Goal: Task Accomplishment & Management: Use online tool/utility

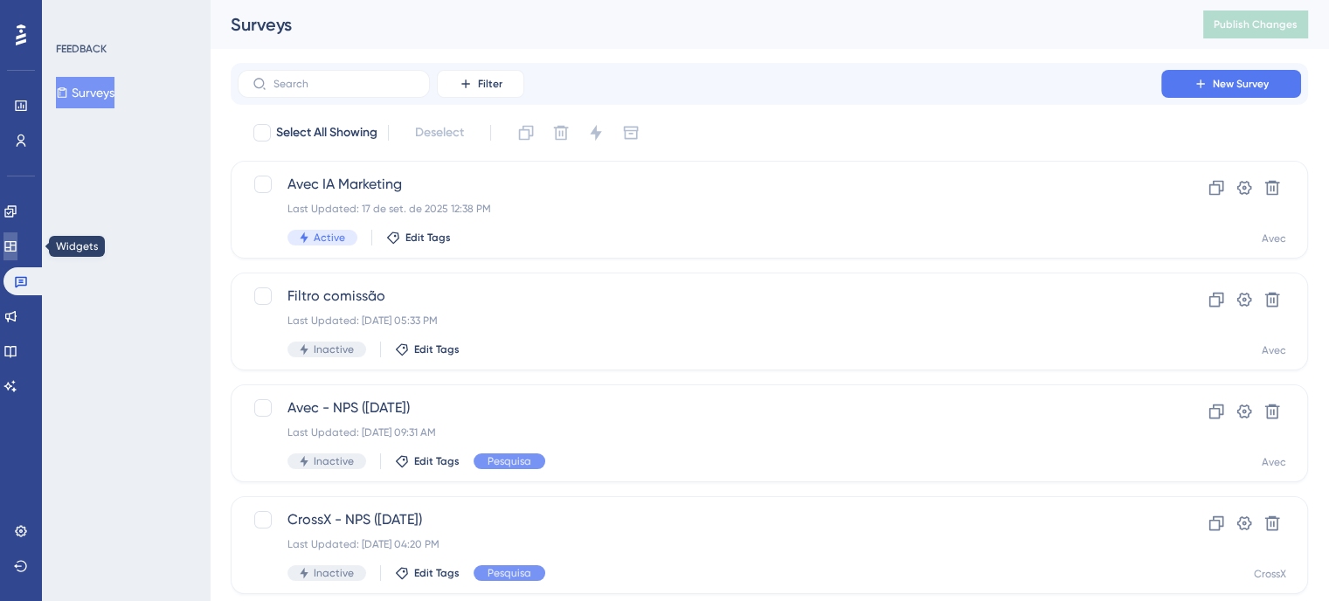
click at [17, 238] on link at bounding box center [10, 246] width 14 height 28
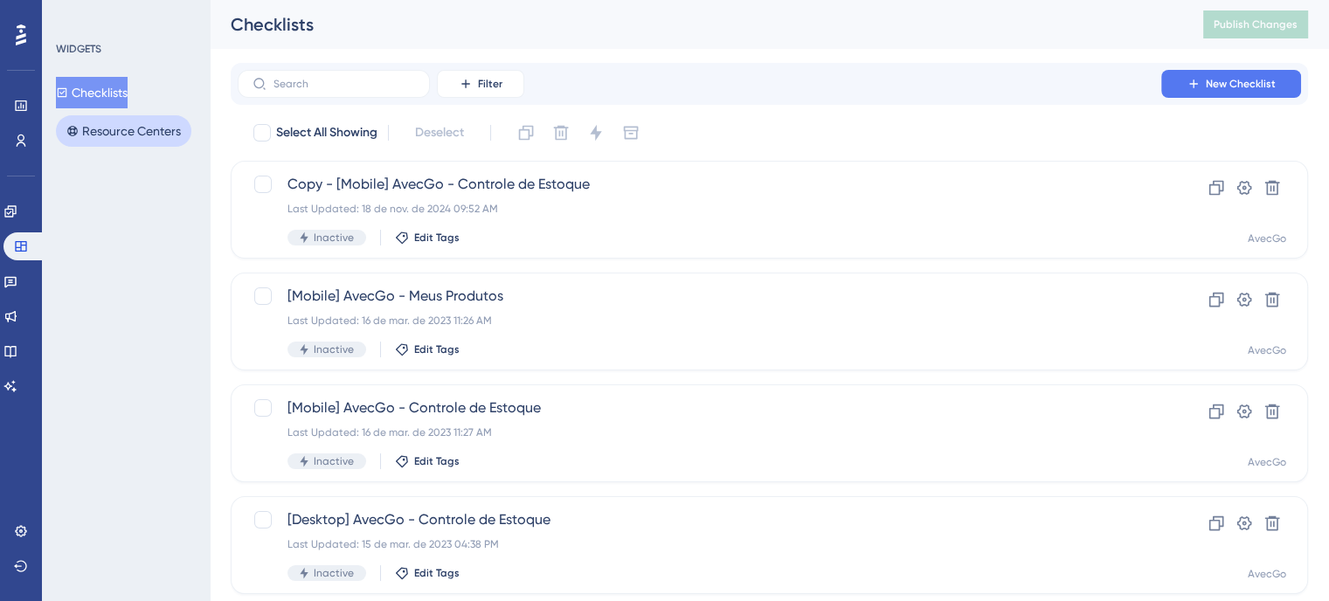
click at [118, 132] on button "Resource Centers" at bounding box center [123, 130] width 135 height 31
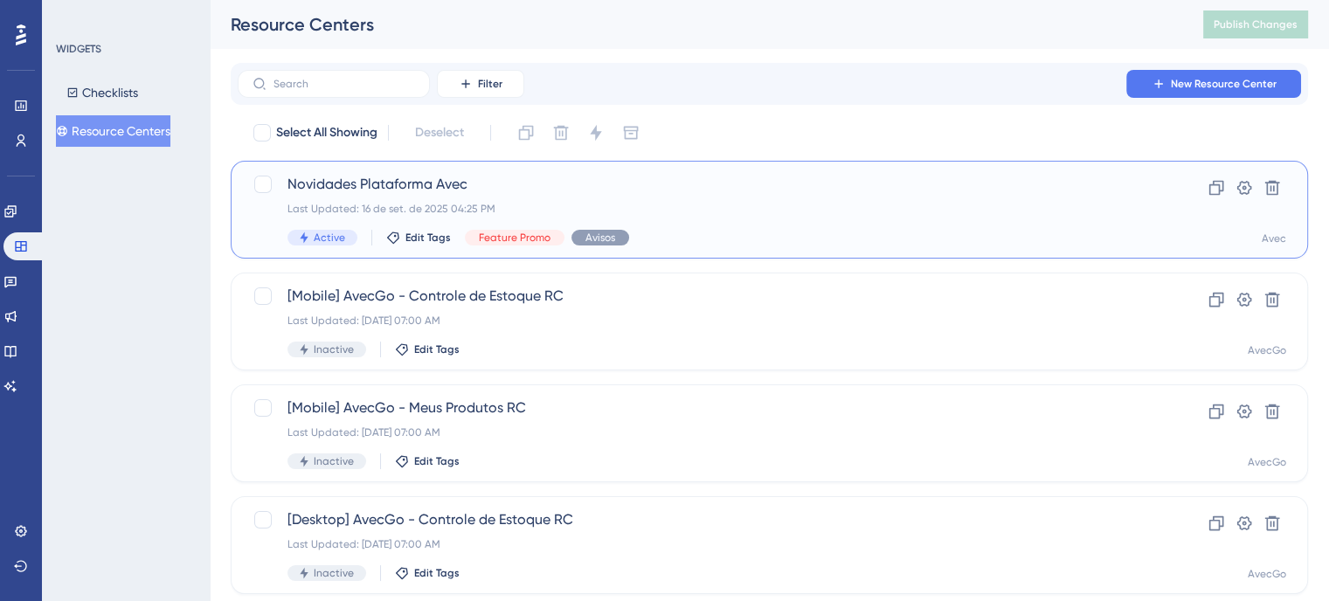
click at [629, 175] on span "Novidades Plataforma Avec" at bounding box center [699, 184] width 824 height 21
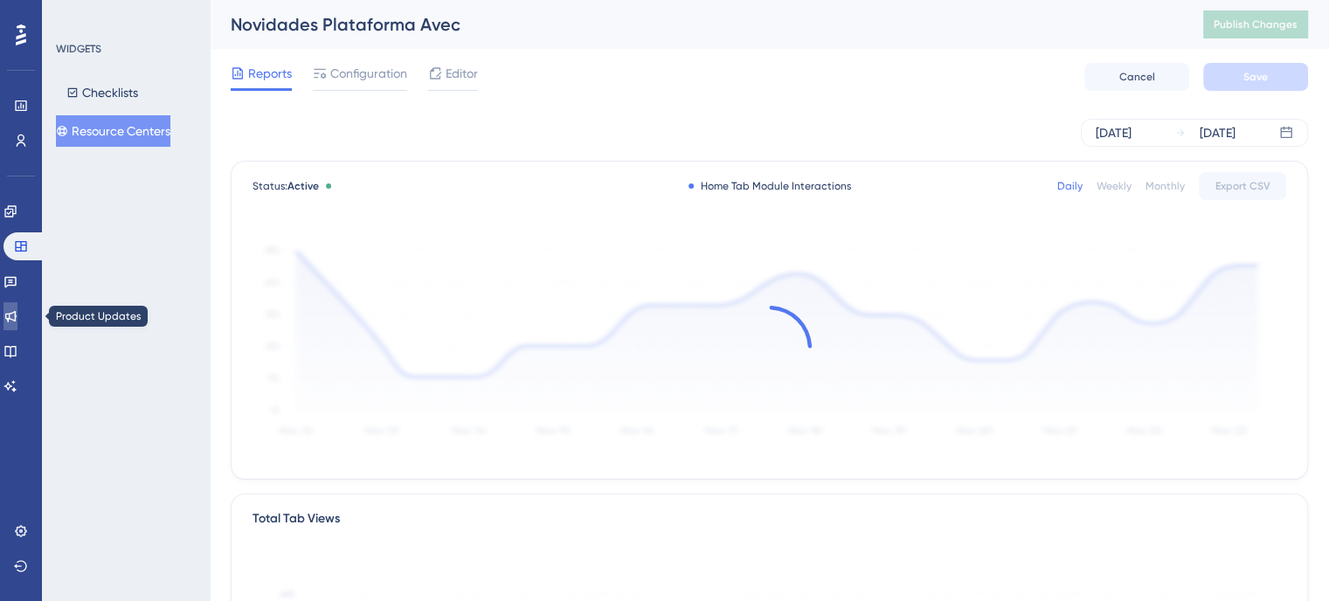
click at [17, 314] on link at bounding box center [10, 316] width 14 height 28
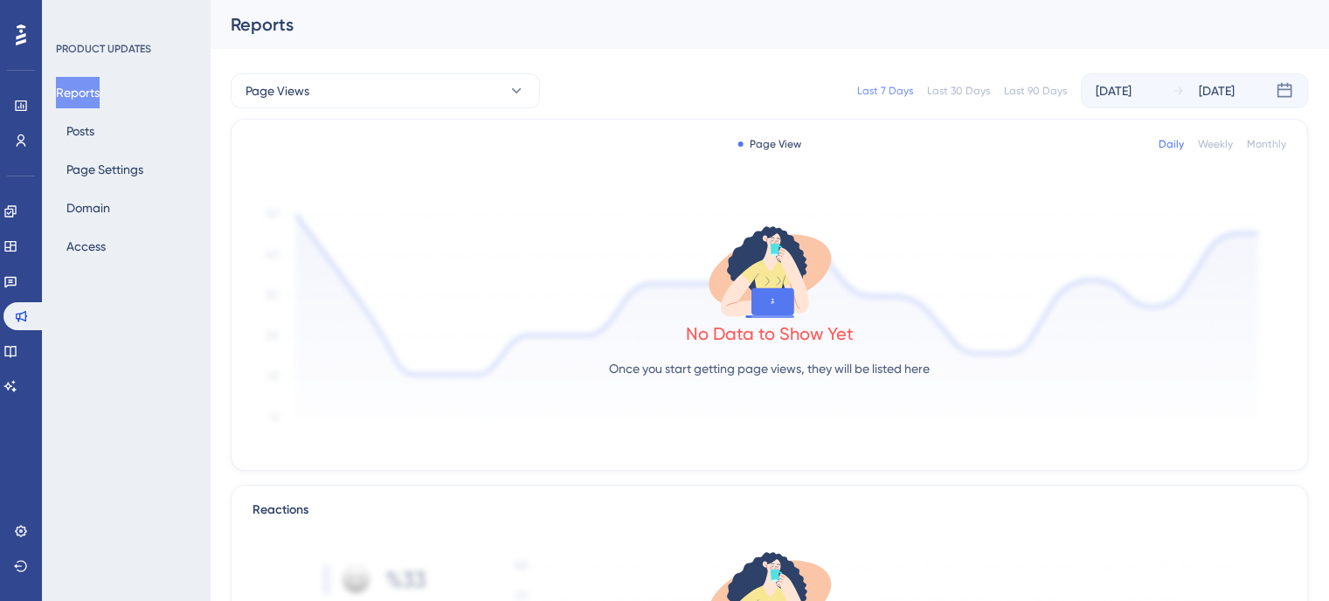
click at [100, 143] on div "Reports Posts Page Settings Domain Access" at bounding box center [127, 169] width 142 height 185
click at [95, 142] on button "Posts" at bounding box center [80, 130] width 49 height 31
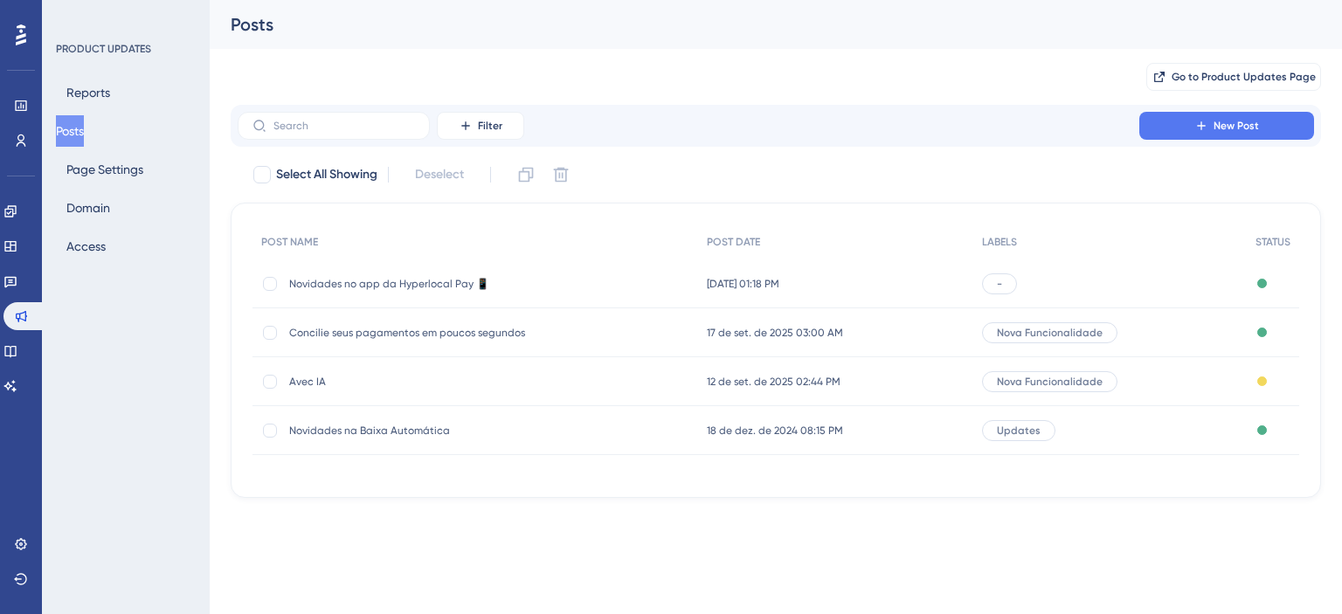
click at [419, 281] on span "Novidades no app da Hyperlocal Pay 📱" at bounding box center [429, 284] width 280 height 14
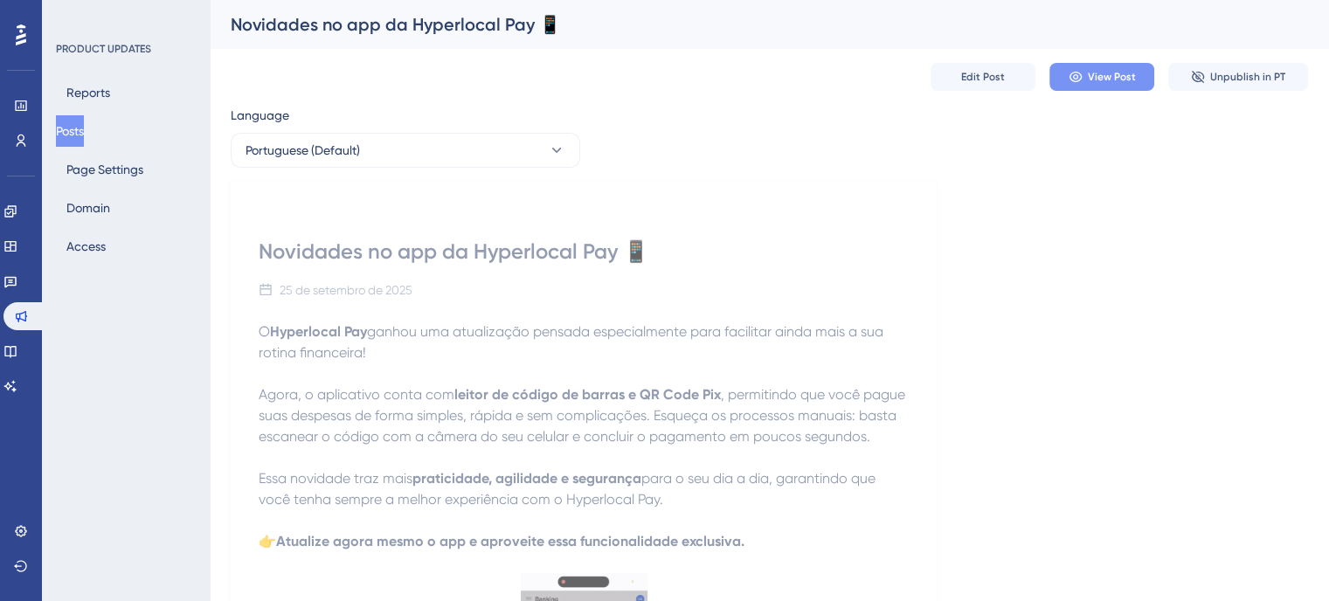
click at [1114, 83] on span "View Post" at bounding box center [1112, 77] width 48 height 14
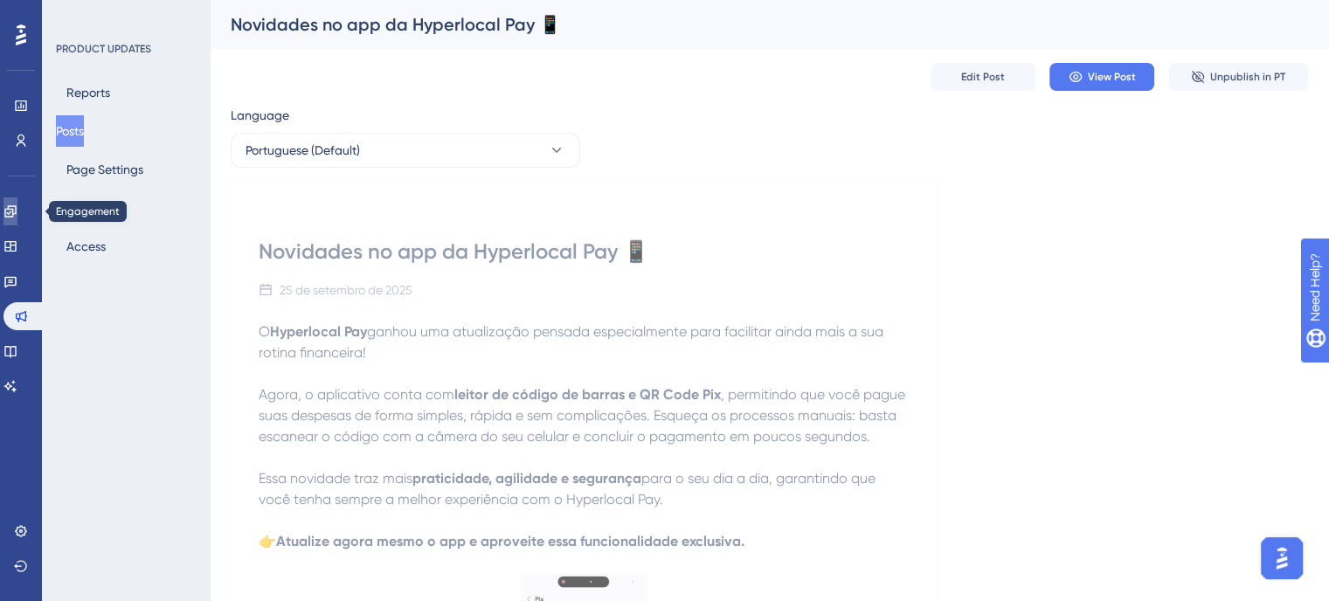
click at [17, 210] on icon at bounding box center [10, 211] width 14 height 14
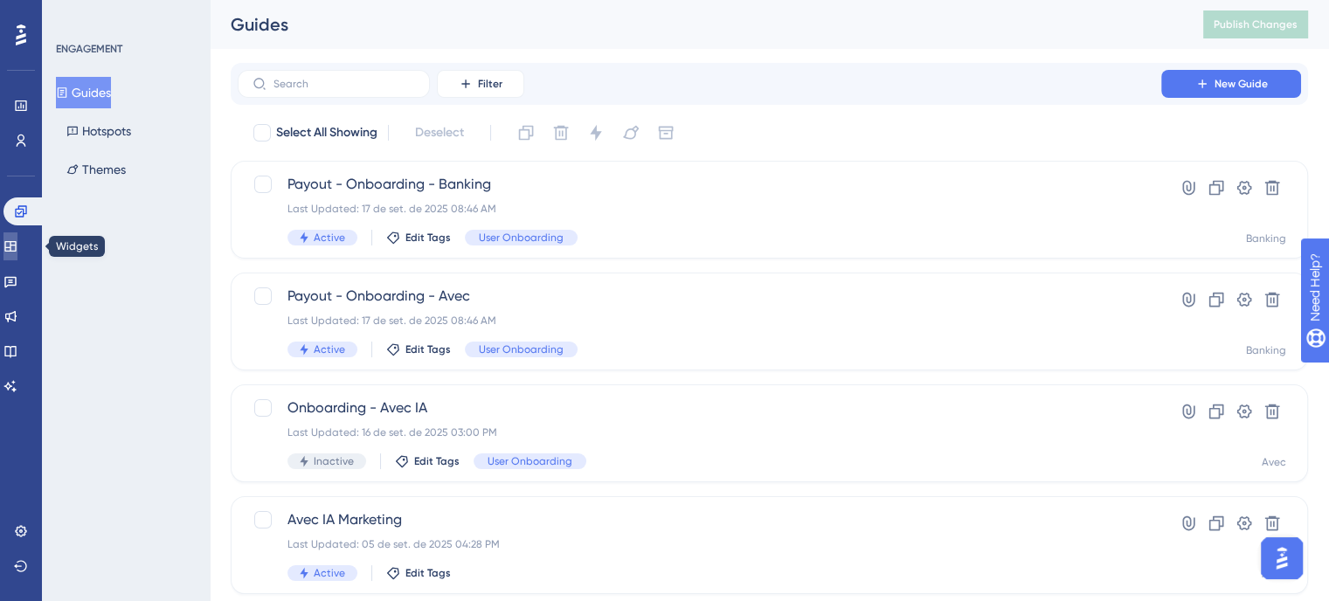
click at [17, 234] on link at bounding box center [10, 246] width 14 height 28
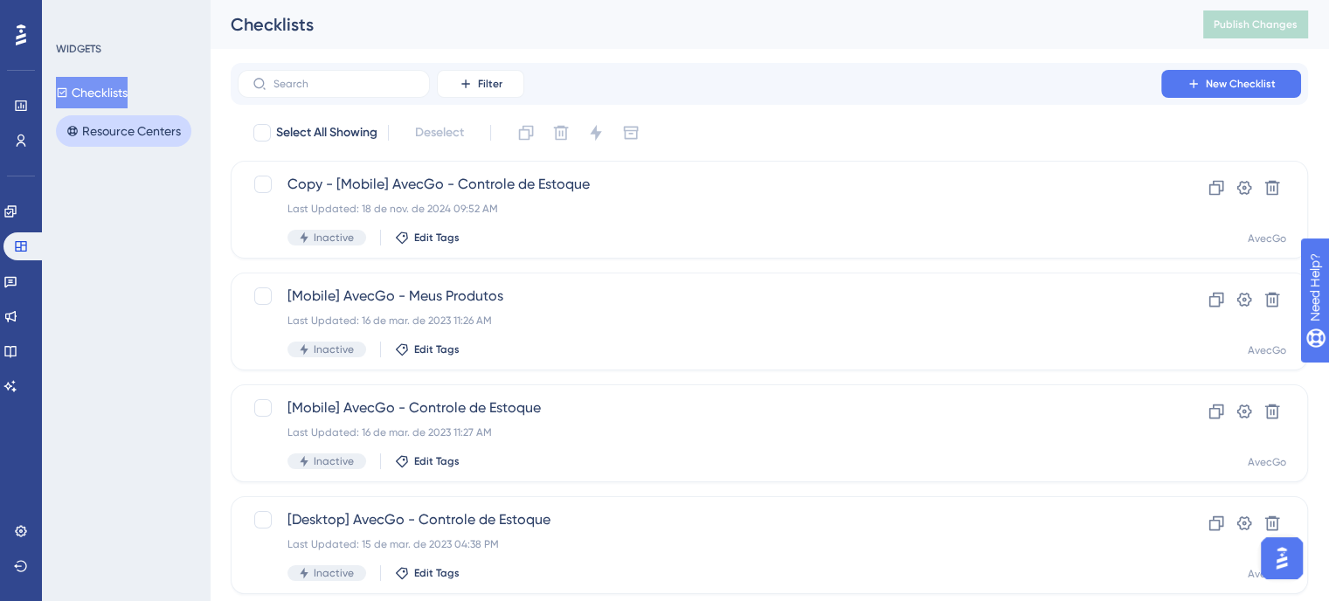
click at [175, 139] on button "Resource Centers" at bounding box center [123, 130] width 135 height 31
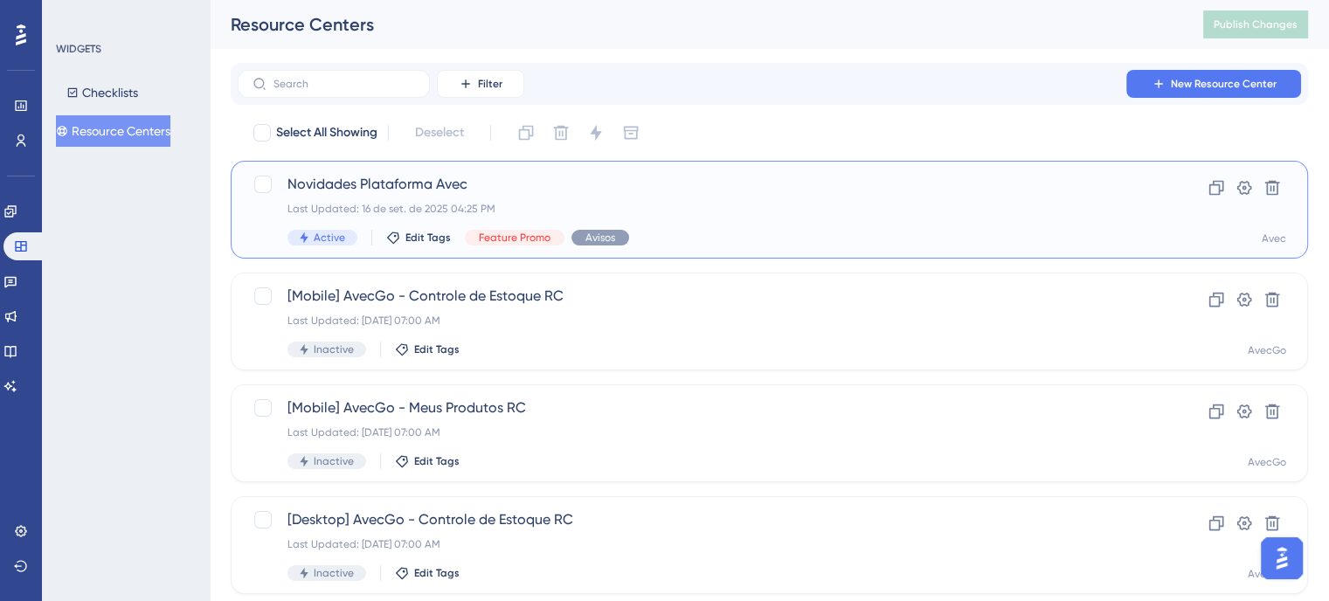
click at [709, 229] on div "Novidades Plataforma Avec Last Updated: [DATE] 04:25 PM Active Edit Tags Featur…" at bounding box center [699, 210] width 824 height 72
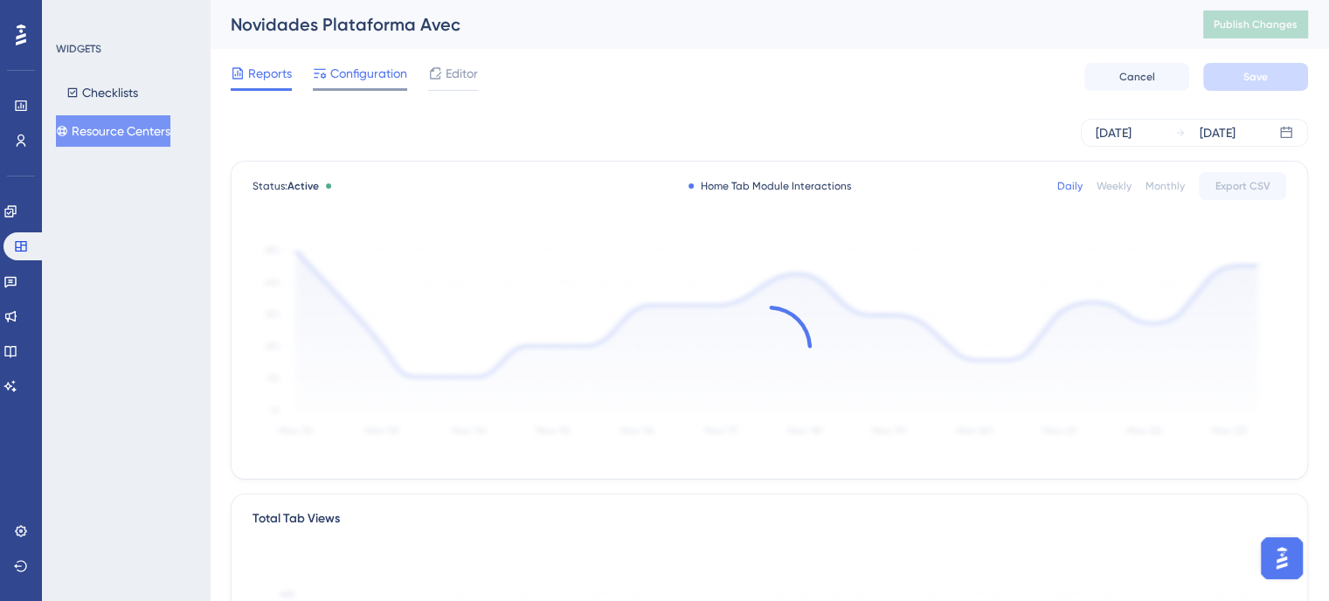
click at [345, 72] on span "Configuration" at bounding box center [368, 73] width 77 height 21
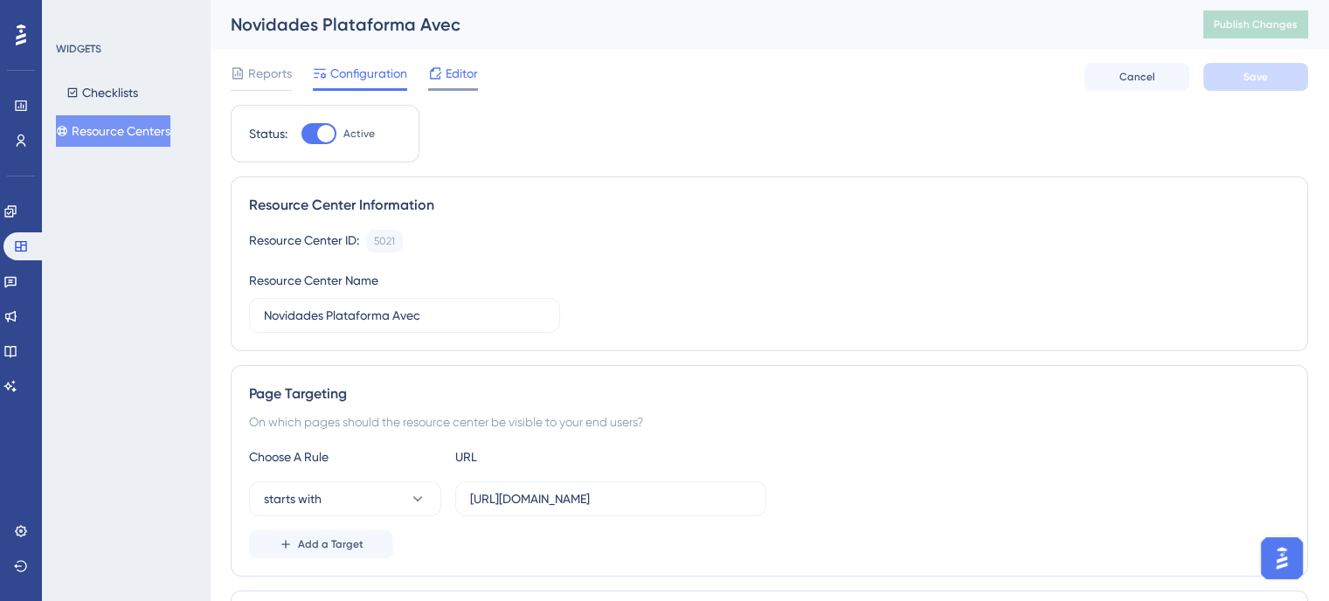
click at [467, 69] on span "Editor" at bounding box center [462, 73] width 32 height 21
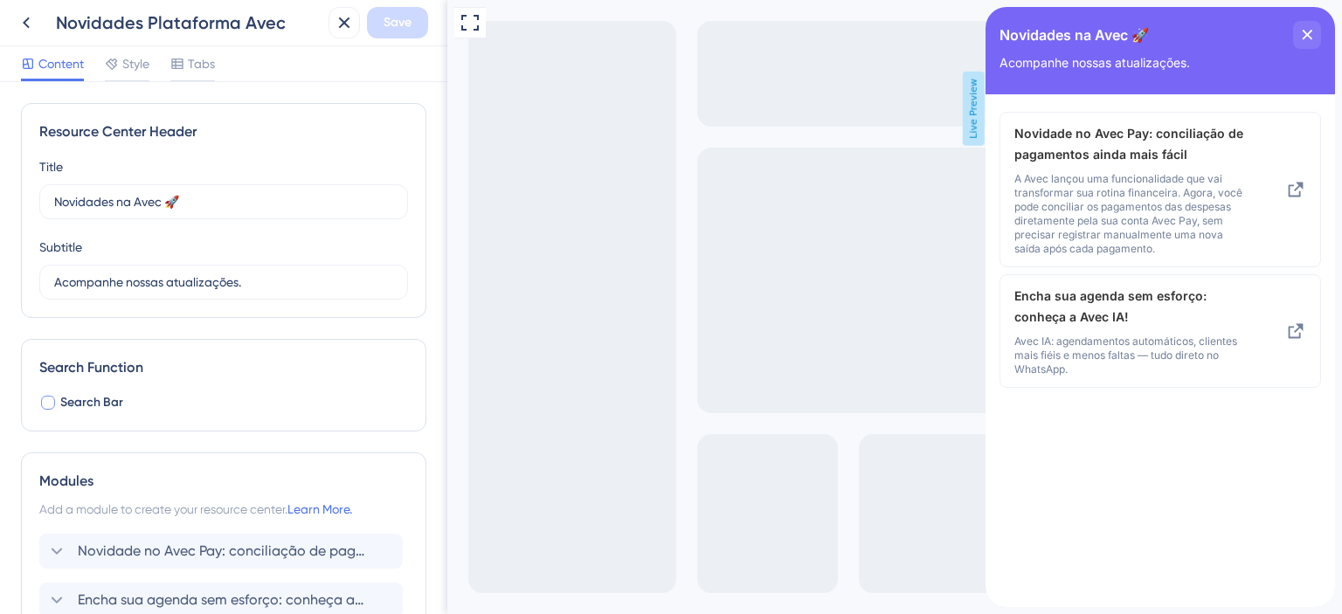
click at [46, 396] on div at bounding box center [48, 403] width 14 height 14
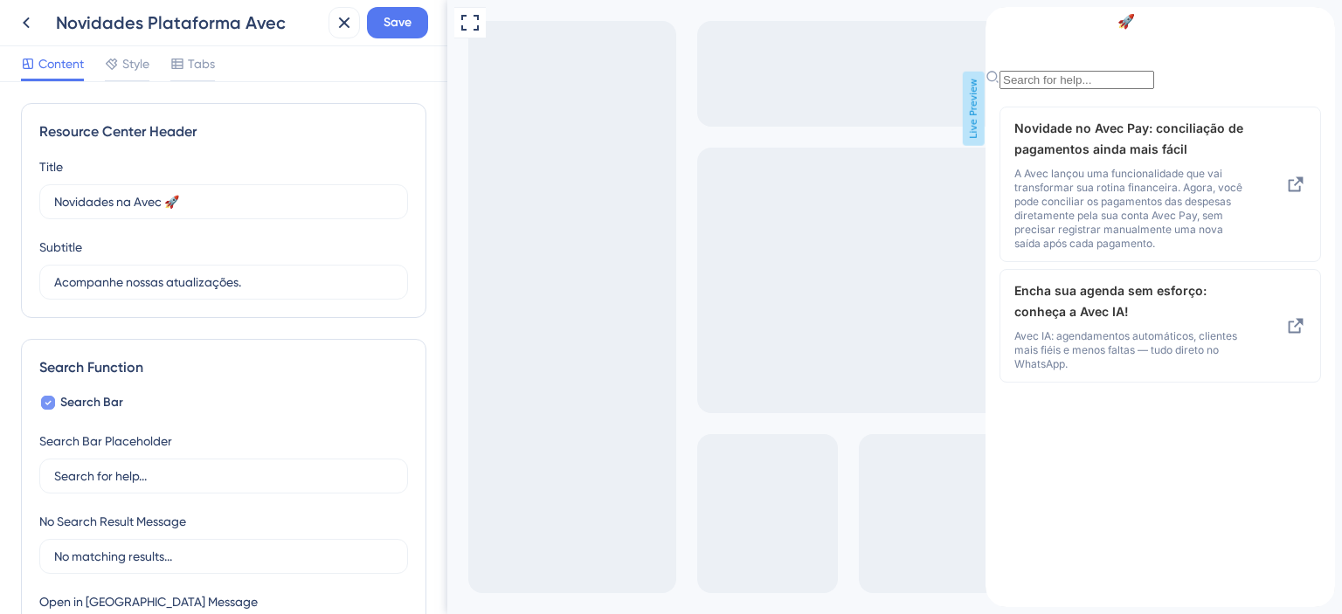
click at [46, 396] on icon at bounding box center [48, 403] width 7 height 14
checkbox input "false"
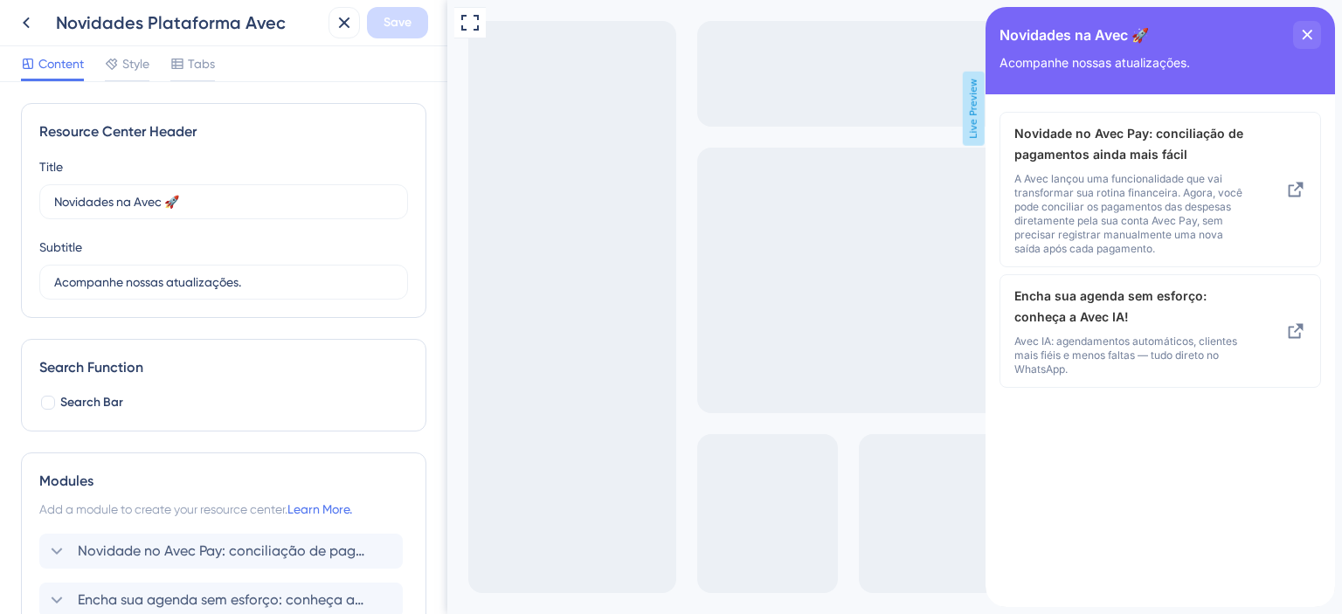
click at [151, 69] on div "Content Style Tabs" at bounding box center [118, 67] width 194 height 28
click at [143, 68] on span "Style" at bounding box center [135, 63] width 27 height 21
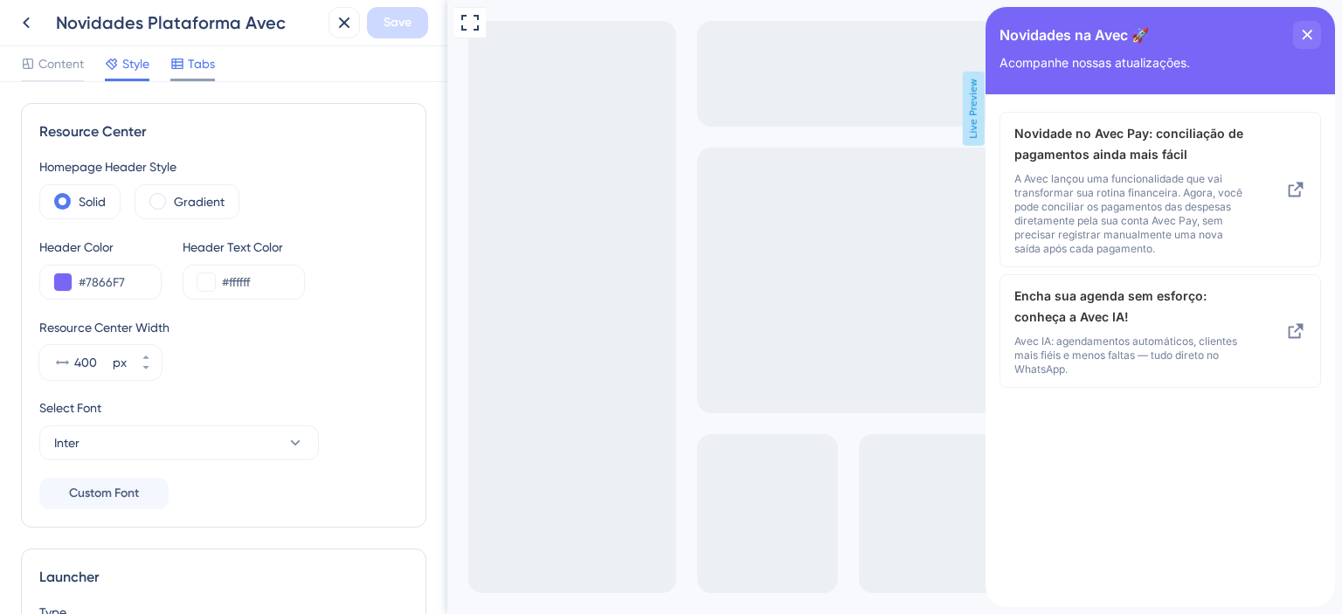
click at [190, 70] on span "Tabs" at bounding box center [201, 63] width 27 height 21
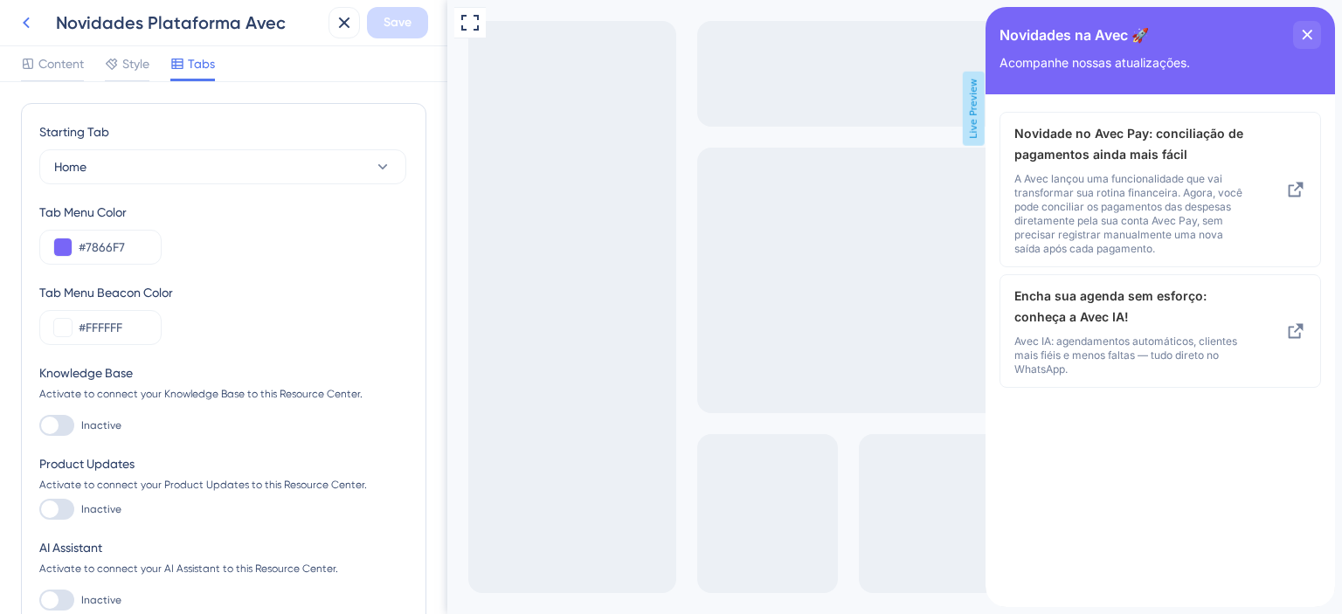
click at [31, 25] on icon at bounding box center [26, 22] width 21 height 21
